Goal: Find specific page/section

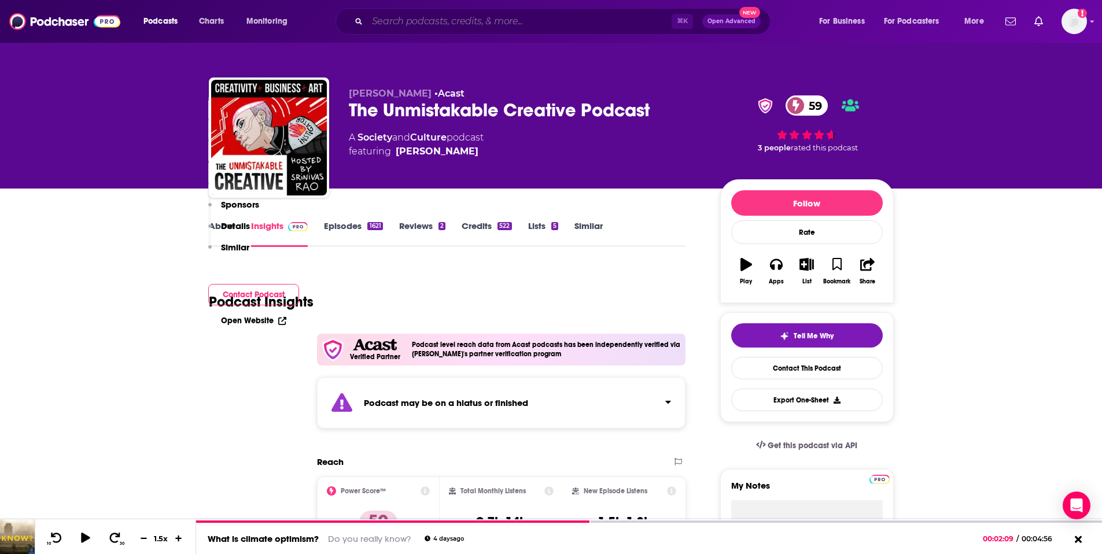
click at [430, 24] on input "Search podcasts, credits, & more..." at bounding box center [519, 21] width 304 height 19
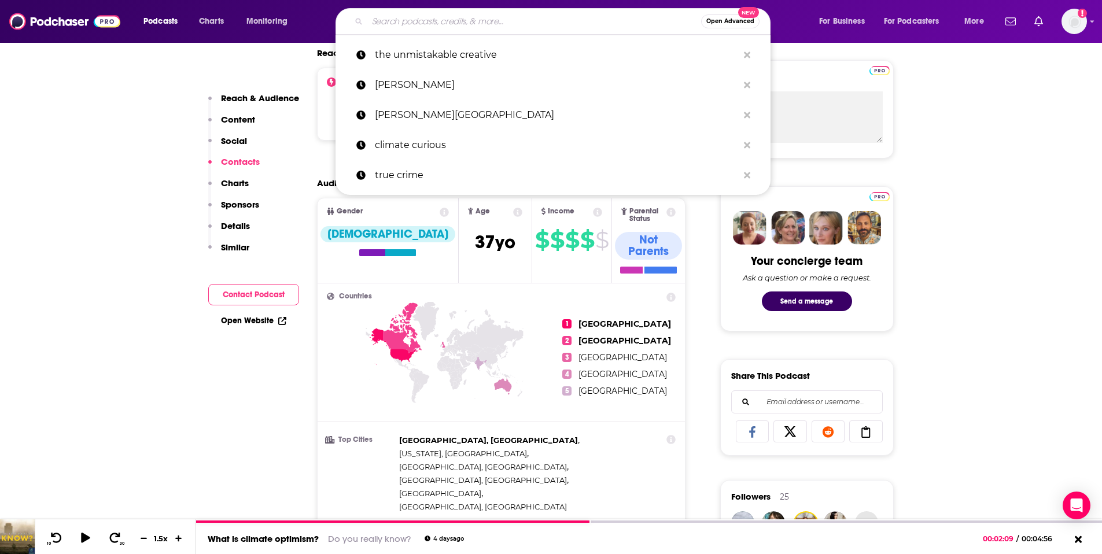
scroll to position [409, 0]
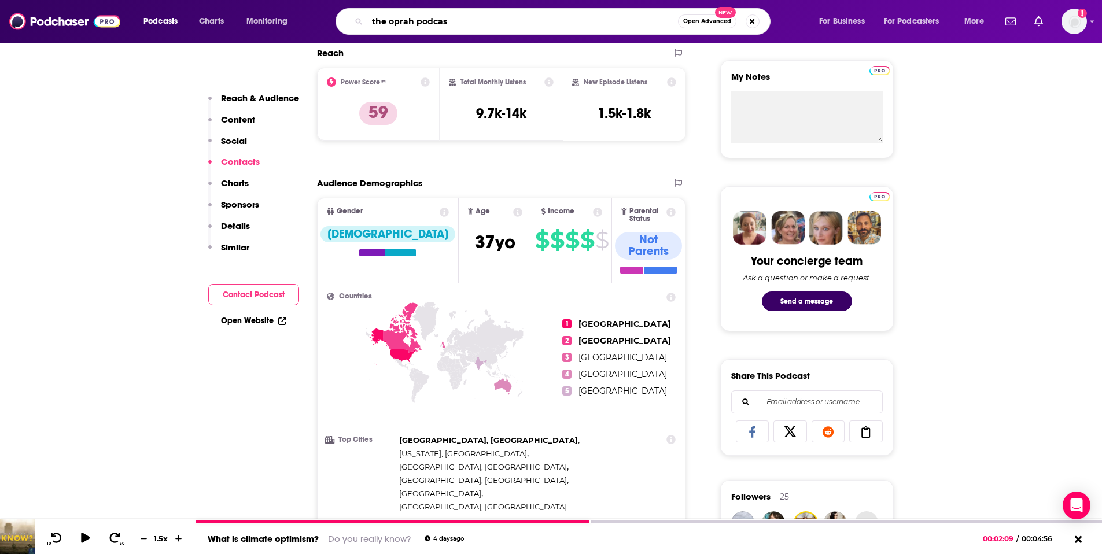
type input "the oprah podcast"
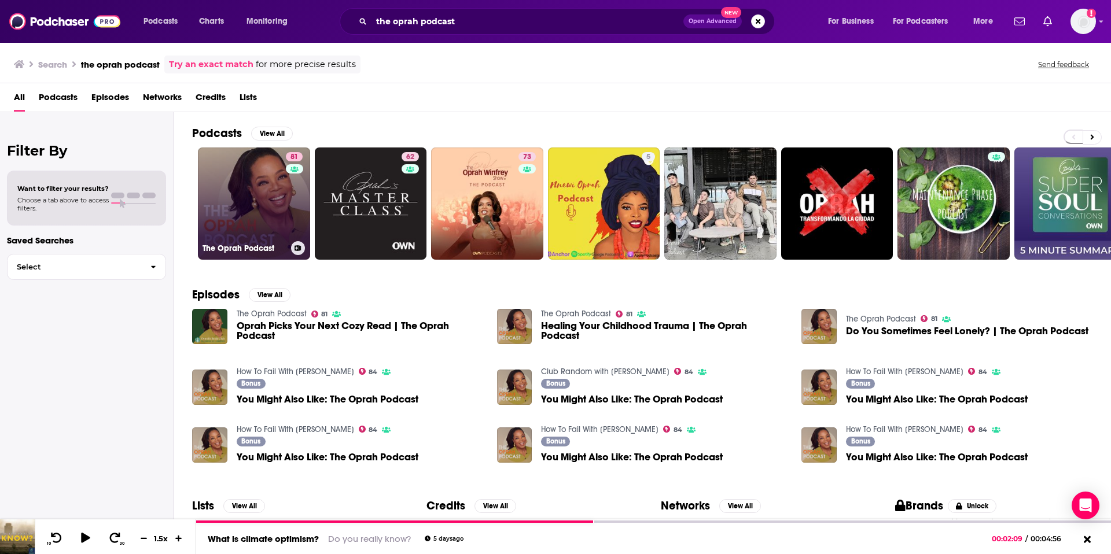
click at [245, 218] on link "81 The Oprah Podcast" at bounding box center [254, 204] width 112 height 112
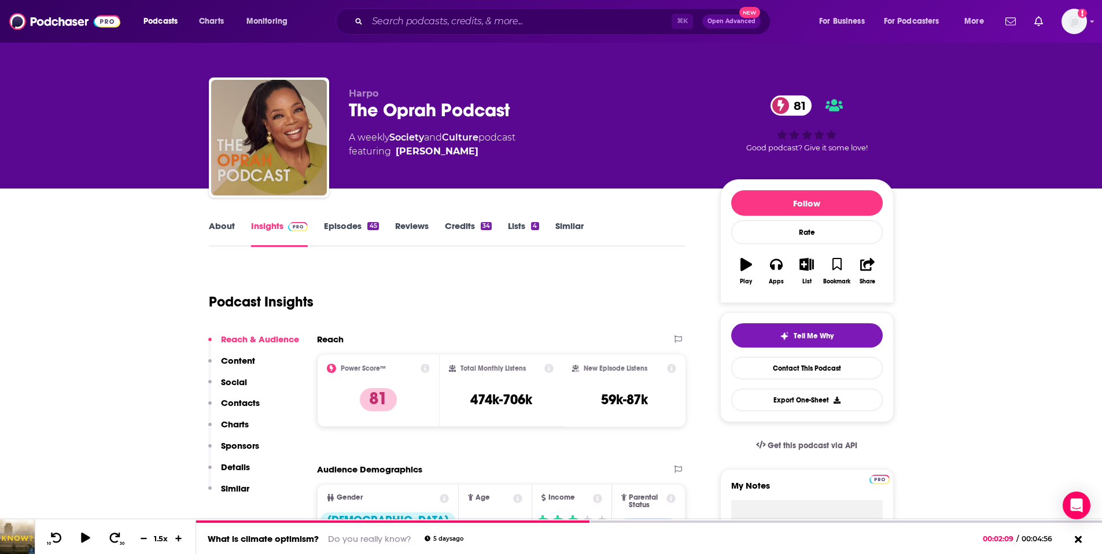
click at [238, 406] on p "Contacts" at bounding box center [240, 403] width 39 height 11
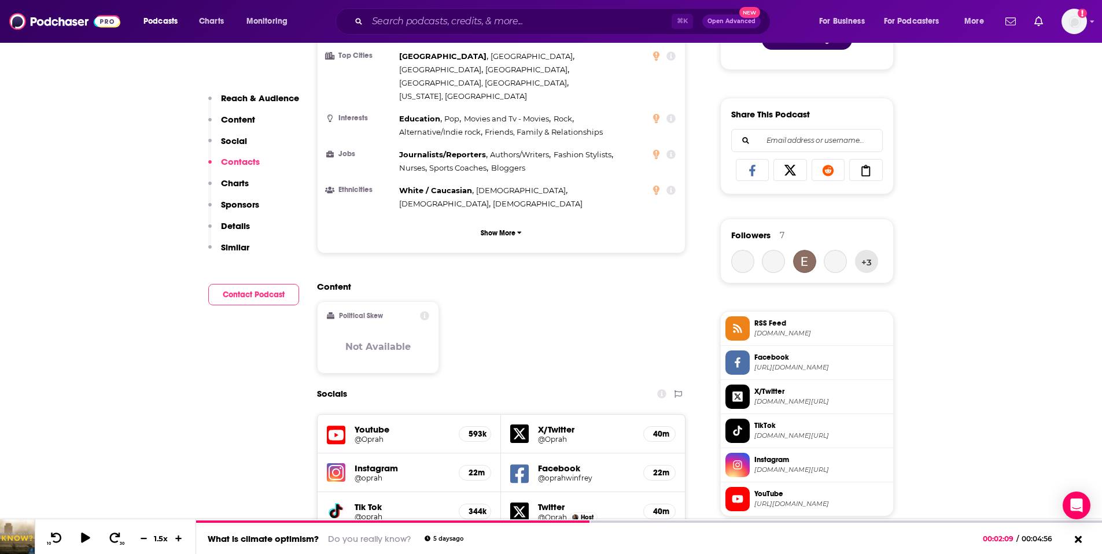
scroll to position [1017, 0]
